Goal: Check status

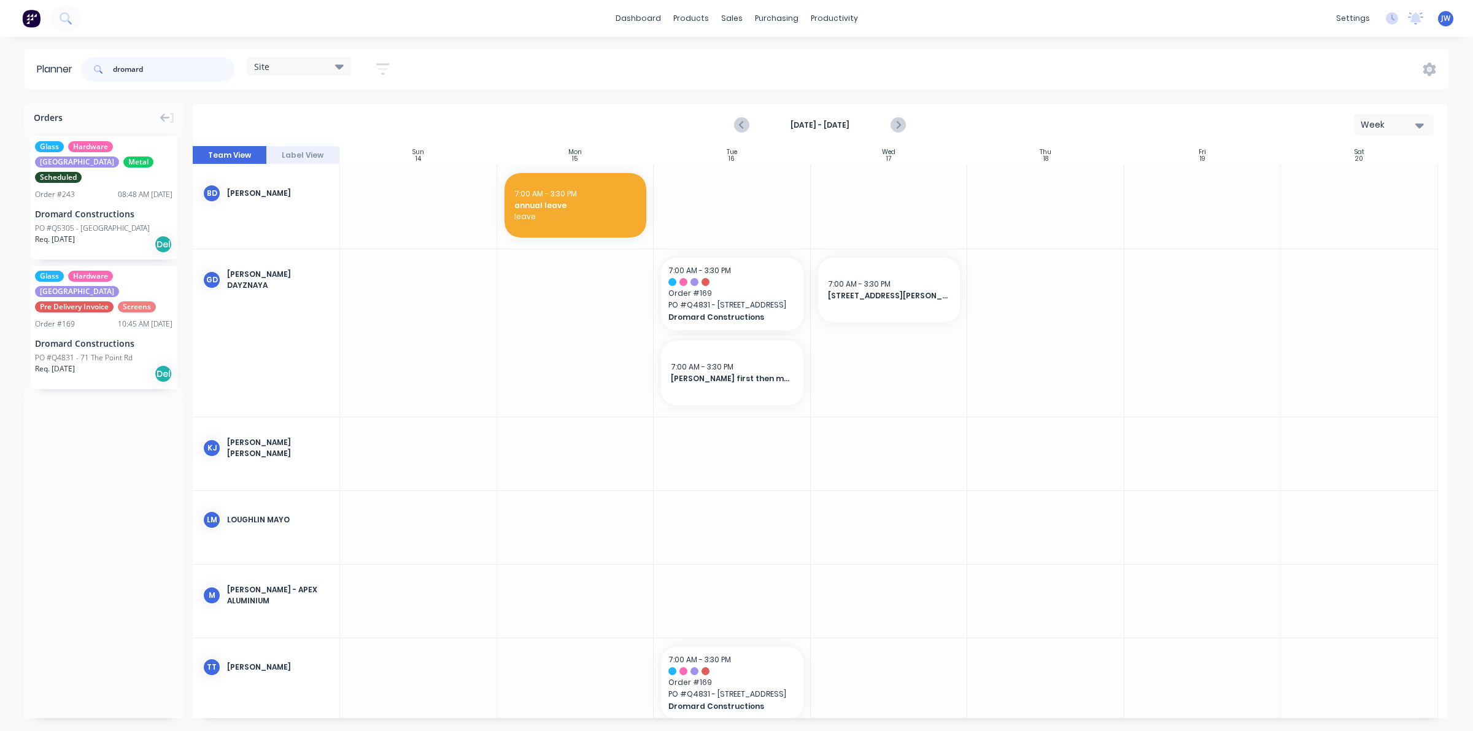
click at [157, 74] on input "dromard" at bounding box center [174, 69] width 122 height 25
drag, startPoint x: 156, startPoint y: 71, endPoint x: 108, endPoint y: 71, distance: 48.5
click at [108, 71] on div "dromard" at bounding box center [157, 69] width 153 height 25
type input "60 [PERSON_NAME]"
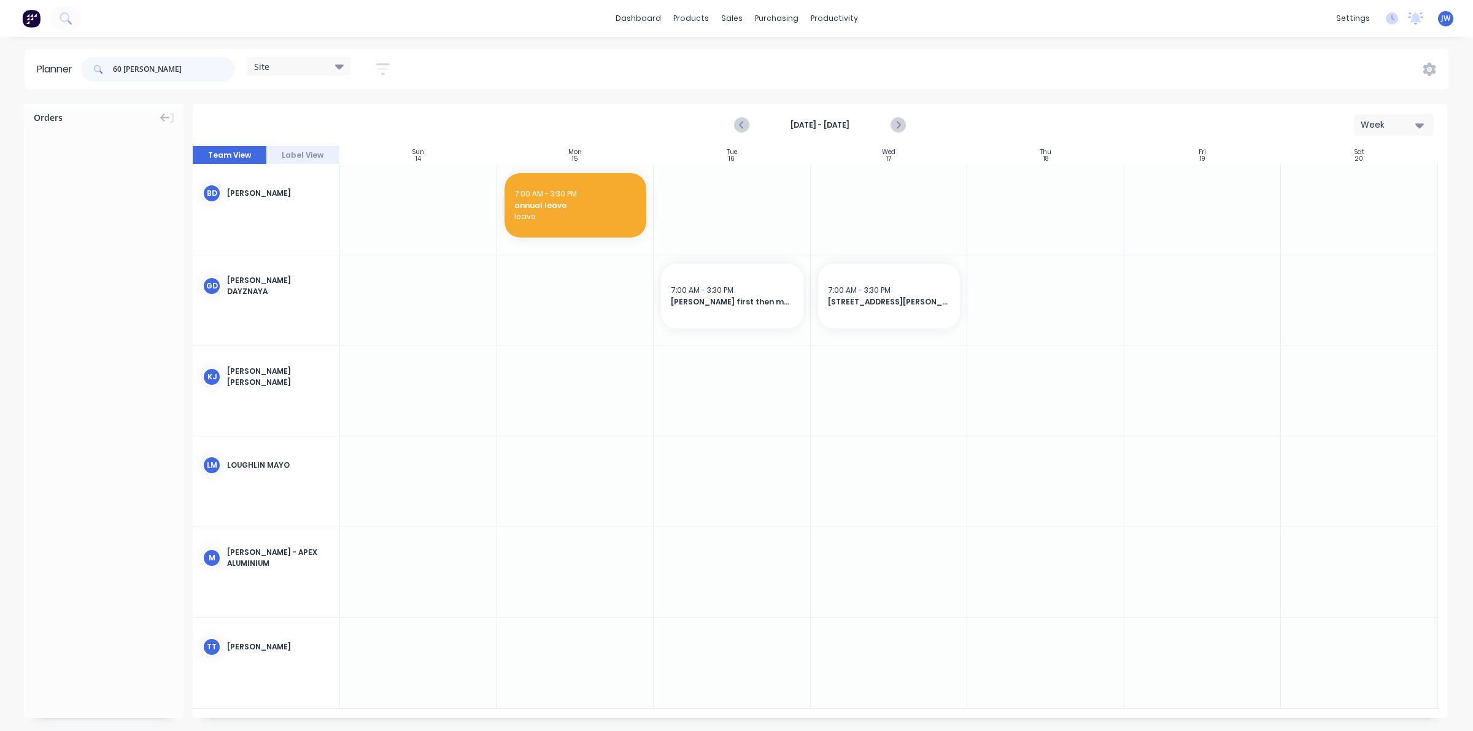
drag, startPoint x: 142, startPoint y: 69, endPoint x: 106, endPoint y: 71, distance: 36.2
click at [106, 71] on div "60 [PERSON_NAME]" at bounding box center [157, 69] width 153 height 25
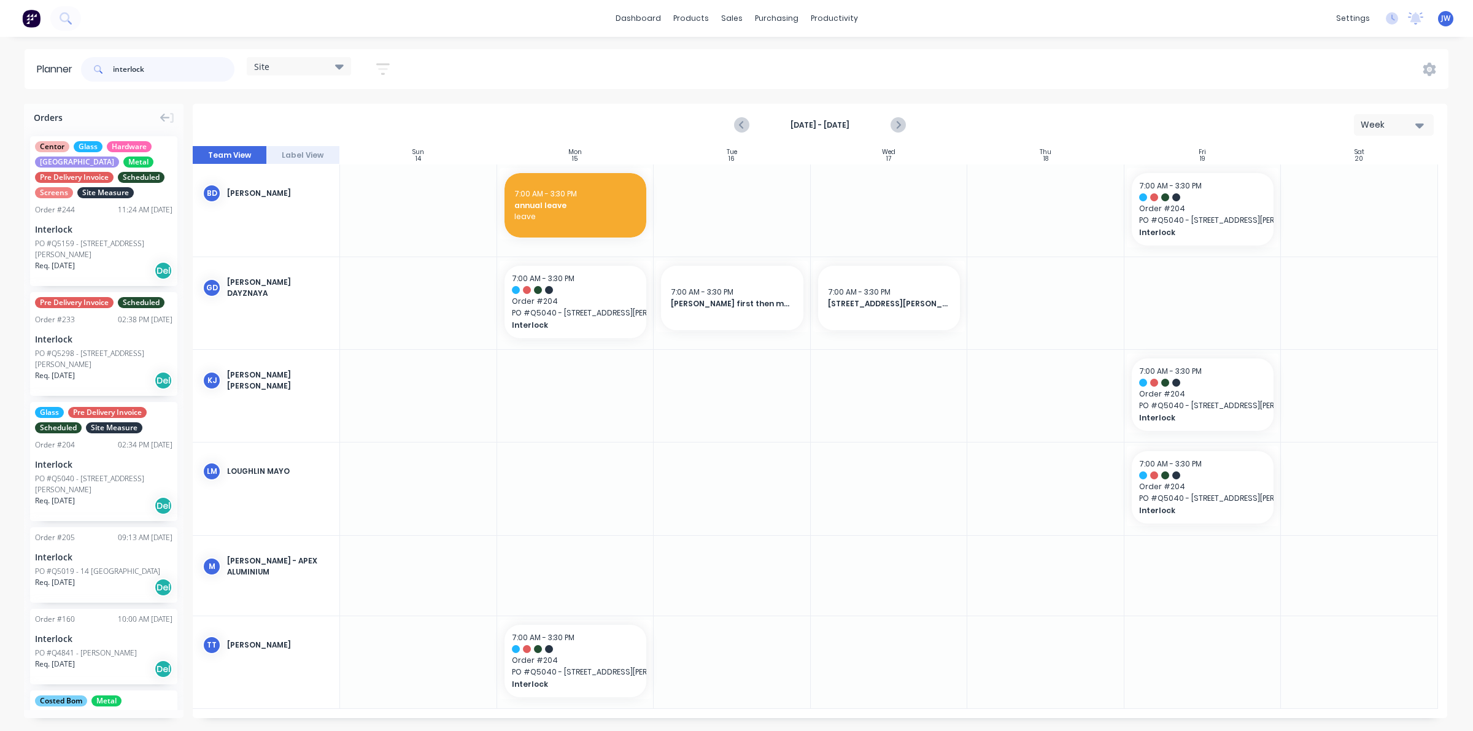
type input "interlock"
click at [107, 245] on div "PO #Q5159 - [STREET_ADDRESS][PERSON_NAME]" at bounding box center [103, 249] width 137 height 22
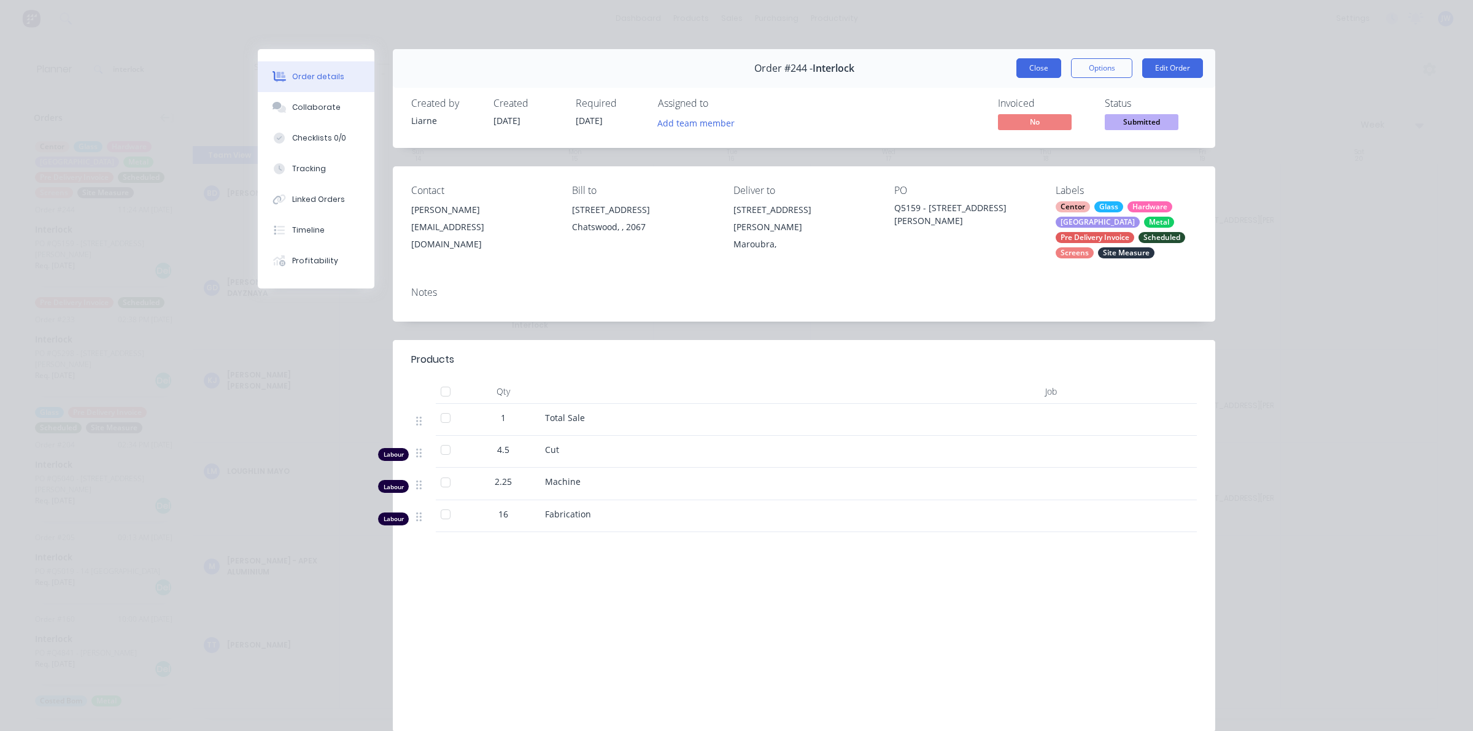
click at [1022, 69] on button "Close" at bounding box center [1038, 68] width 45 height 20
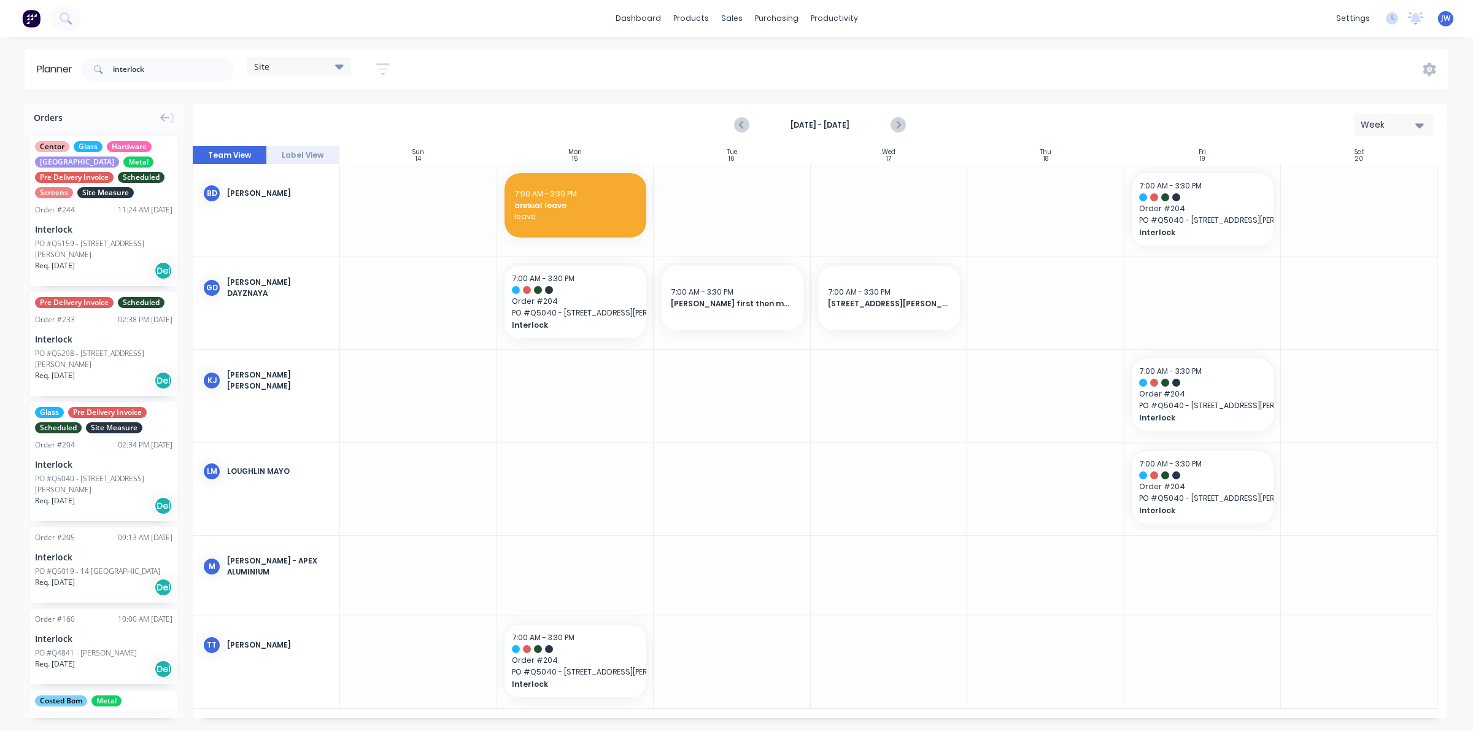
click at [96, 220] on div "Centor Glass Hardware Louvre Metal Pre Delivery Invoice Scheduled Screens Site …" at bounding box center [103, 211] width 147 height 150
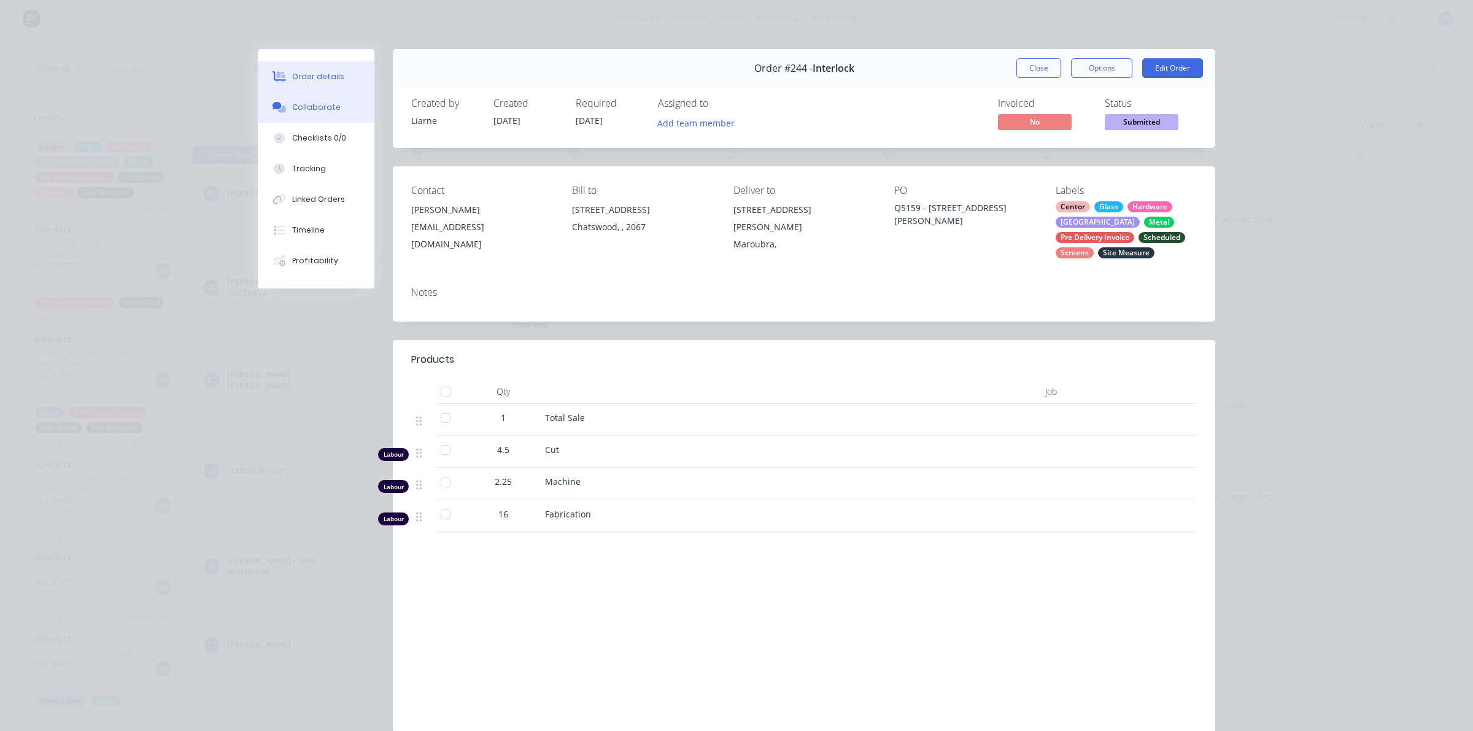
click at [336, 109] on button "Collaborate" at bounding box center [316, 107] width 117 height 31
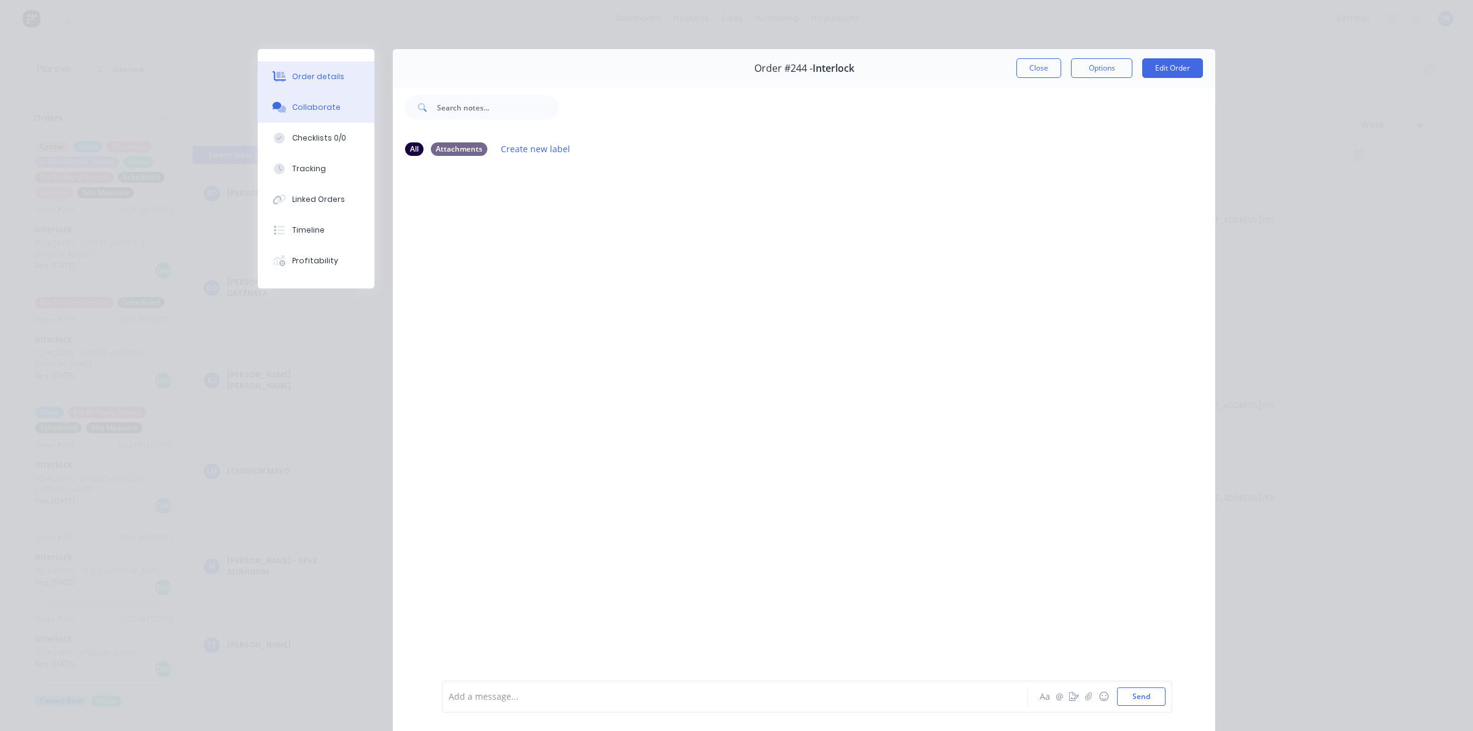
click at [309, 77] on div "Order details" at bounding box center [318, 76] width 52 height 11
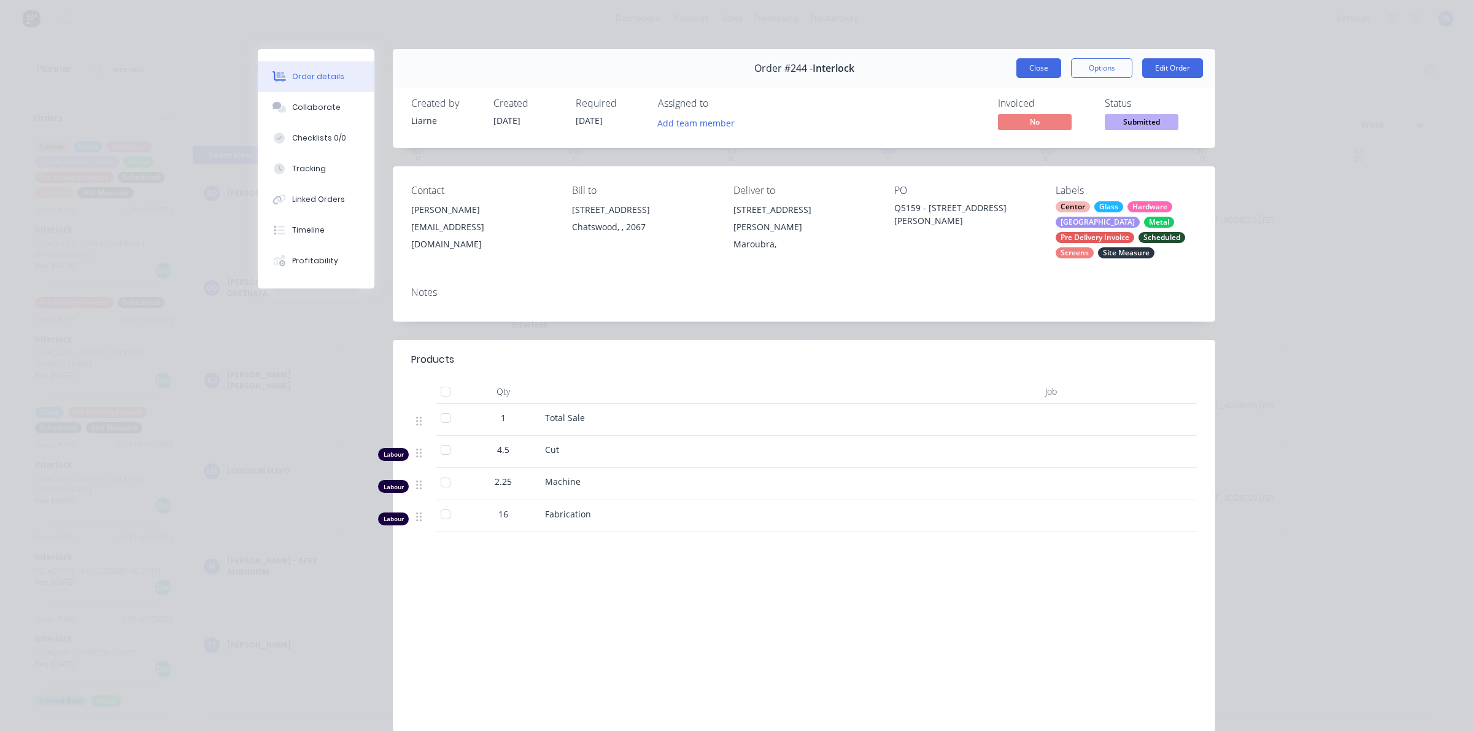
click at [1037, 63] on button "Close" at bounding box center [1038, 68] width 45 height 20
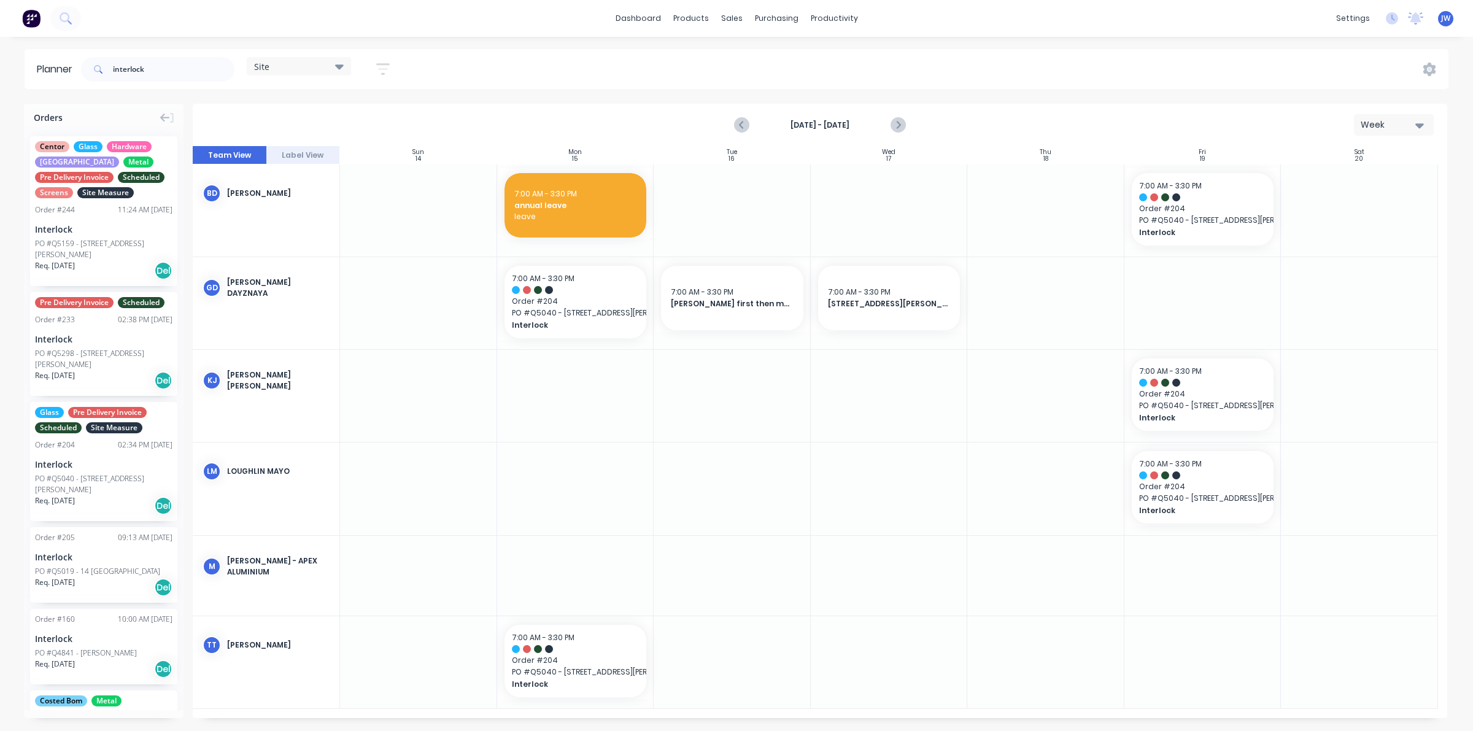
click at [98, 231] on div "Interlock" at bounding box center [103, 229] width 137 height 13
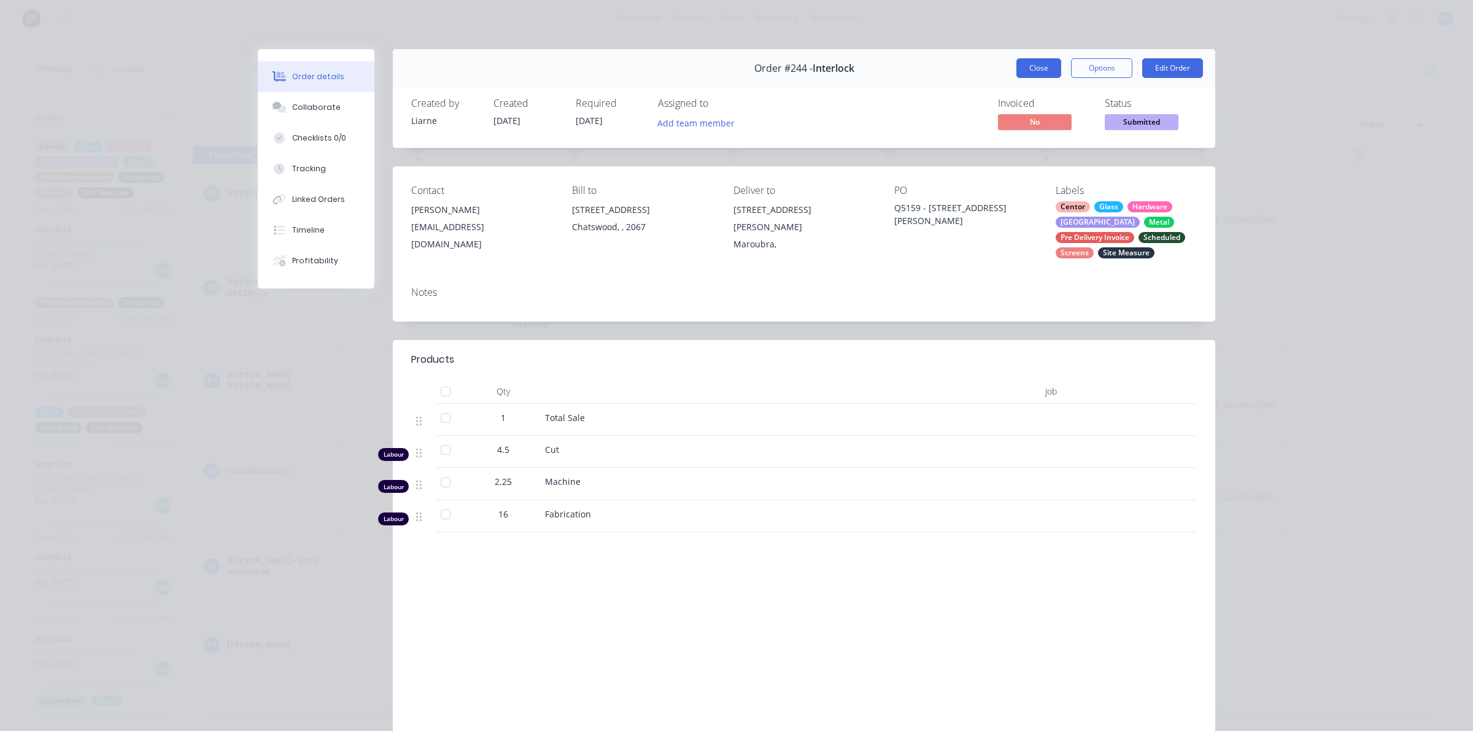
click at [1019, 65] on button "Close" at bounding box center [1038, 68] width 45 height 20
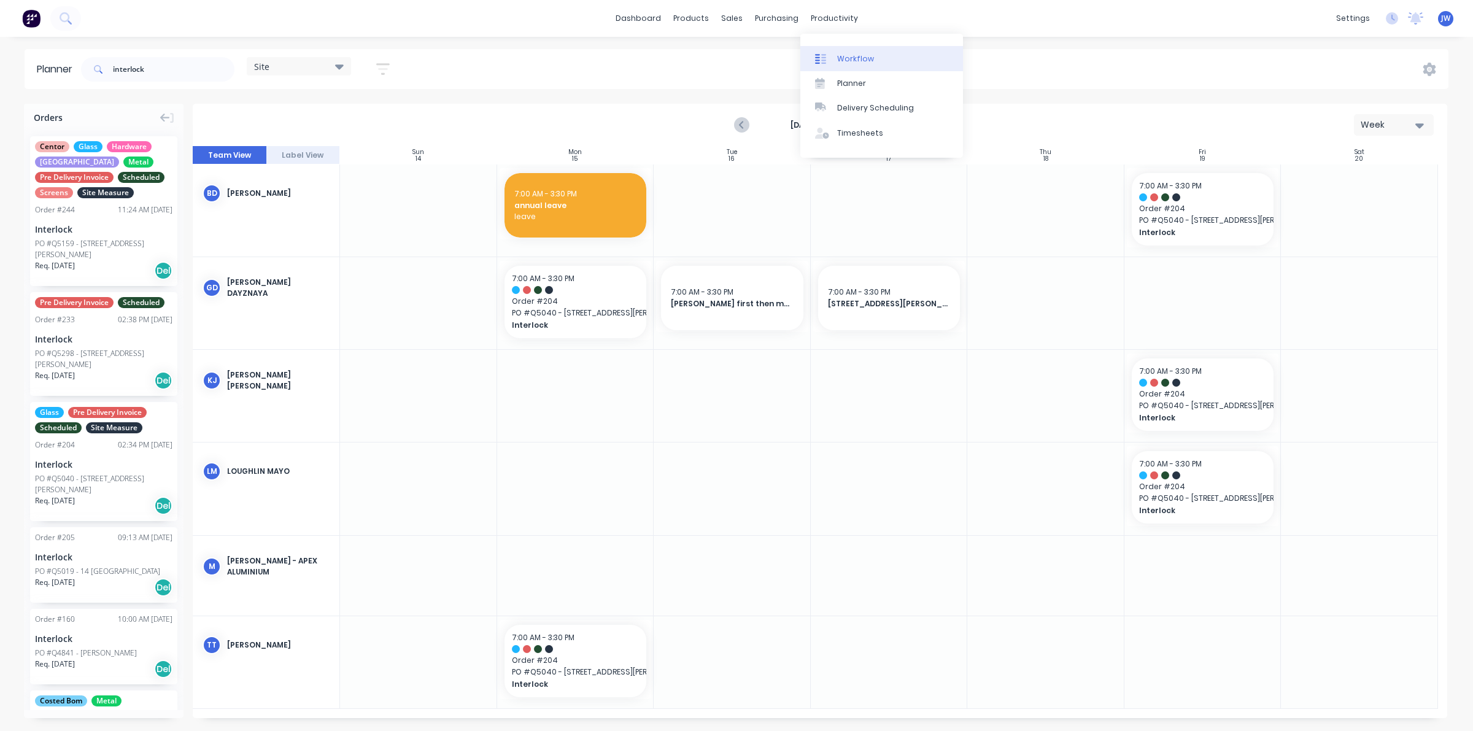
click at [832, 53] on div at bounding box center [824, 58] width 18 height 11
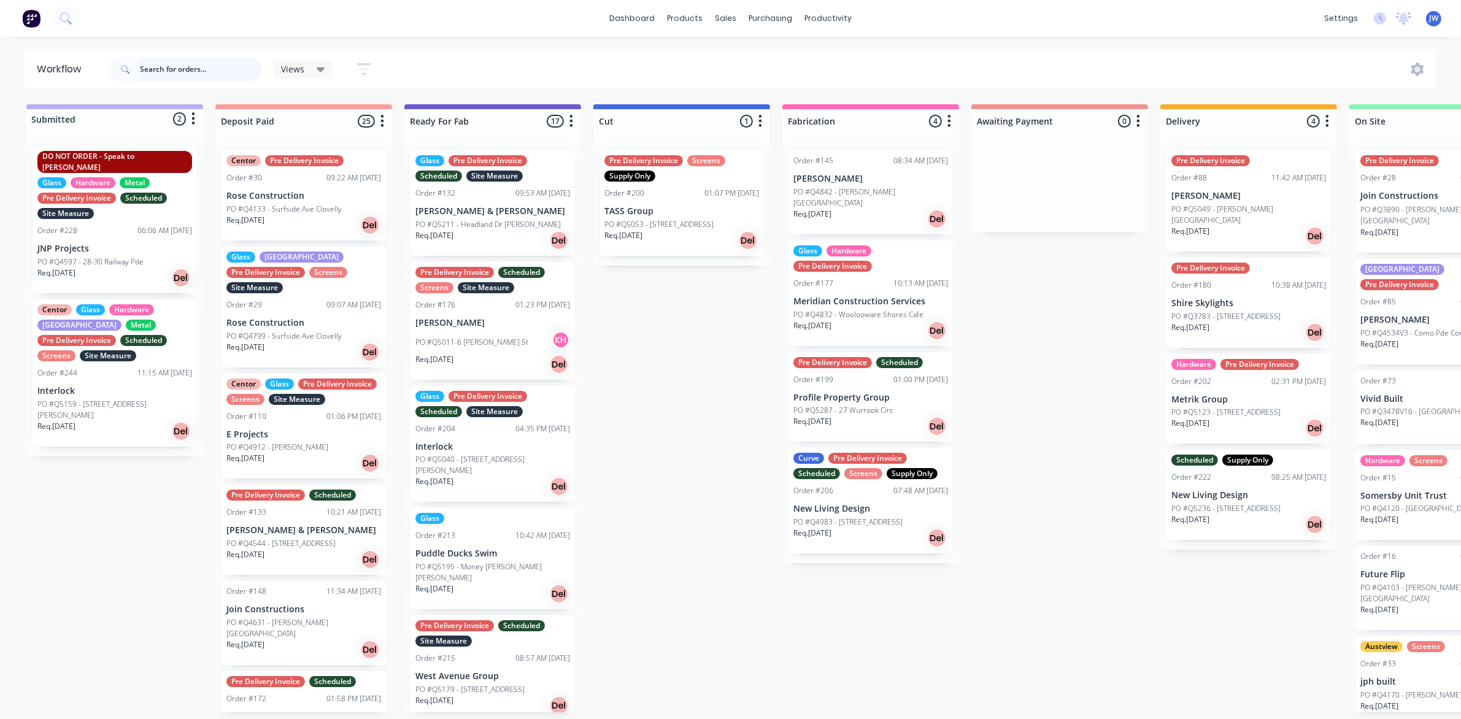
click at [176, 69] on input "text" at bounding box center [201, 69] width 122 height 25
click at [105, 501] on div "Submitted 2 Status colour #BAAFF7 hex #BAAFF7 Save Cancel Summaries Total order…" at bounding box center [1014, 408] width 2047 height 608
